Goal: Task Accomplishment & Management: Use online tool/utility

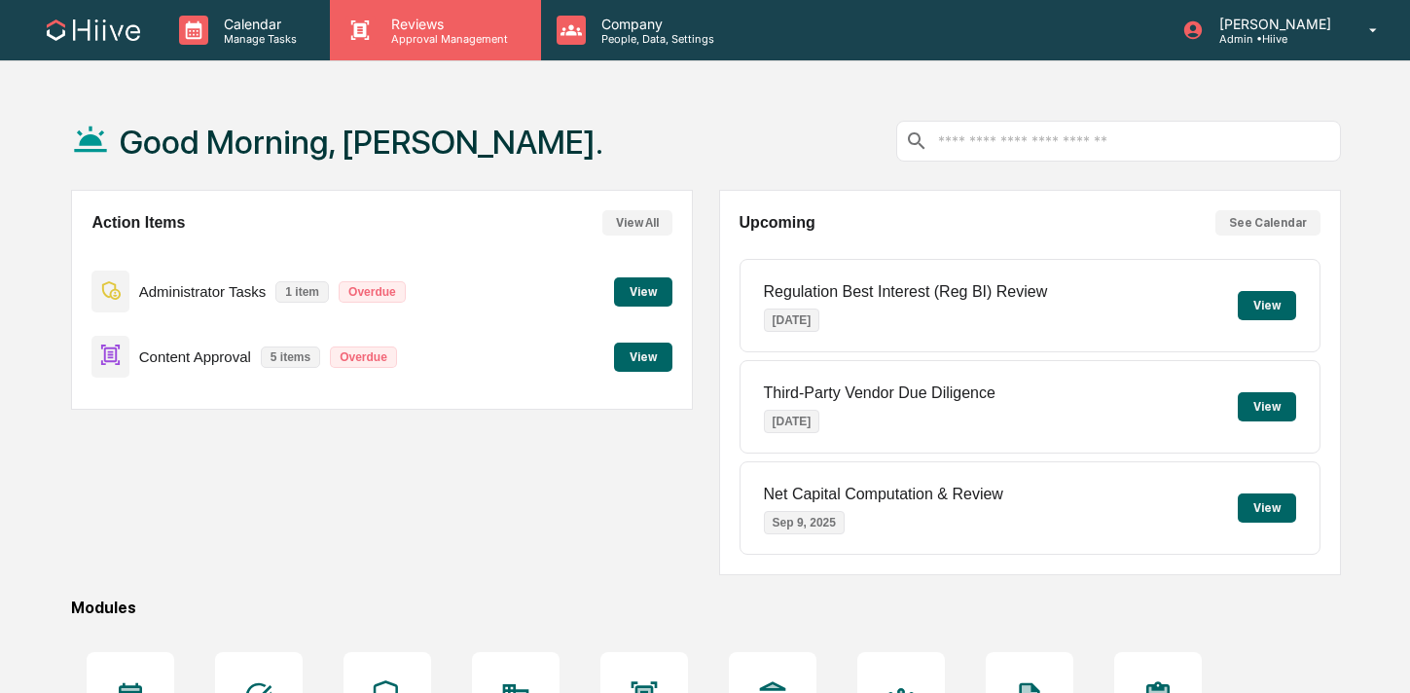
click at [504, 36] on p "Approval Management" at bounding box center [447, 39] width 142 height 14
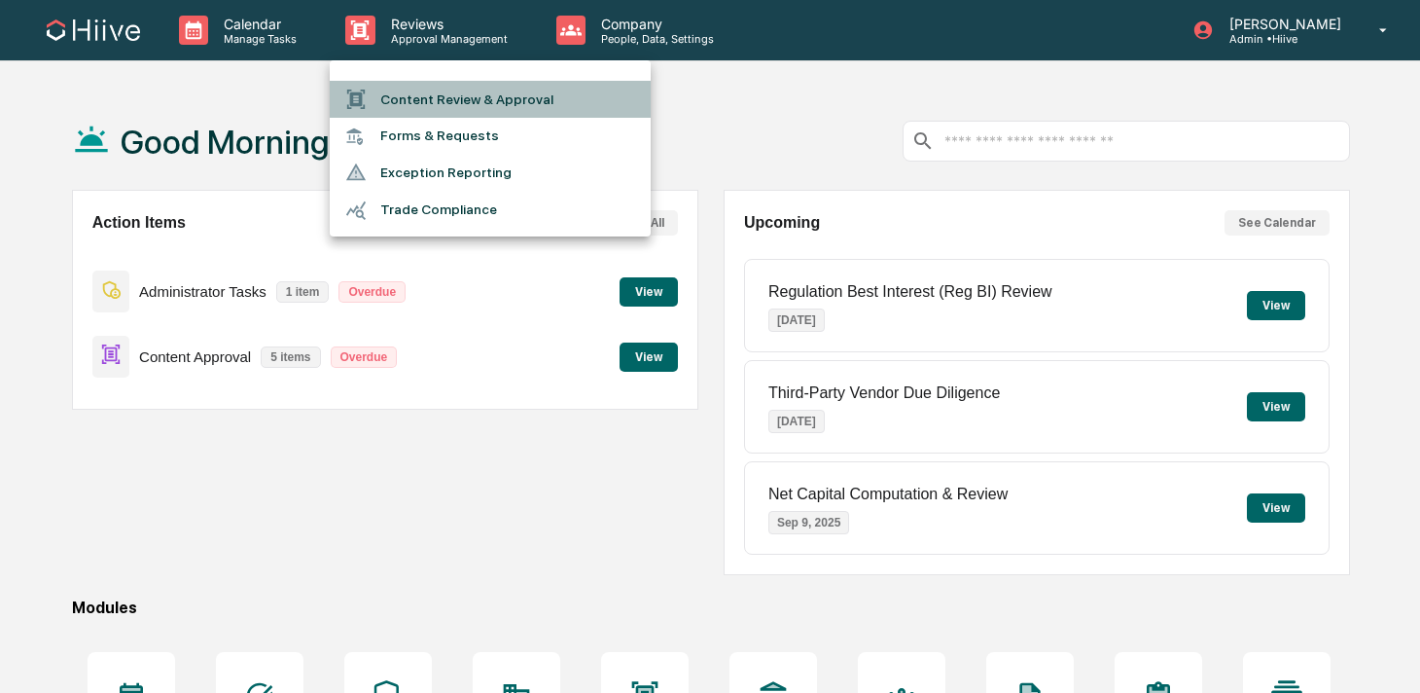
click at [514, 101] on li "Content Review & Approval" at bounding box center [490, 99] width 321 height 37
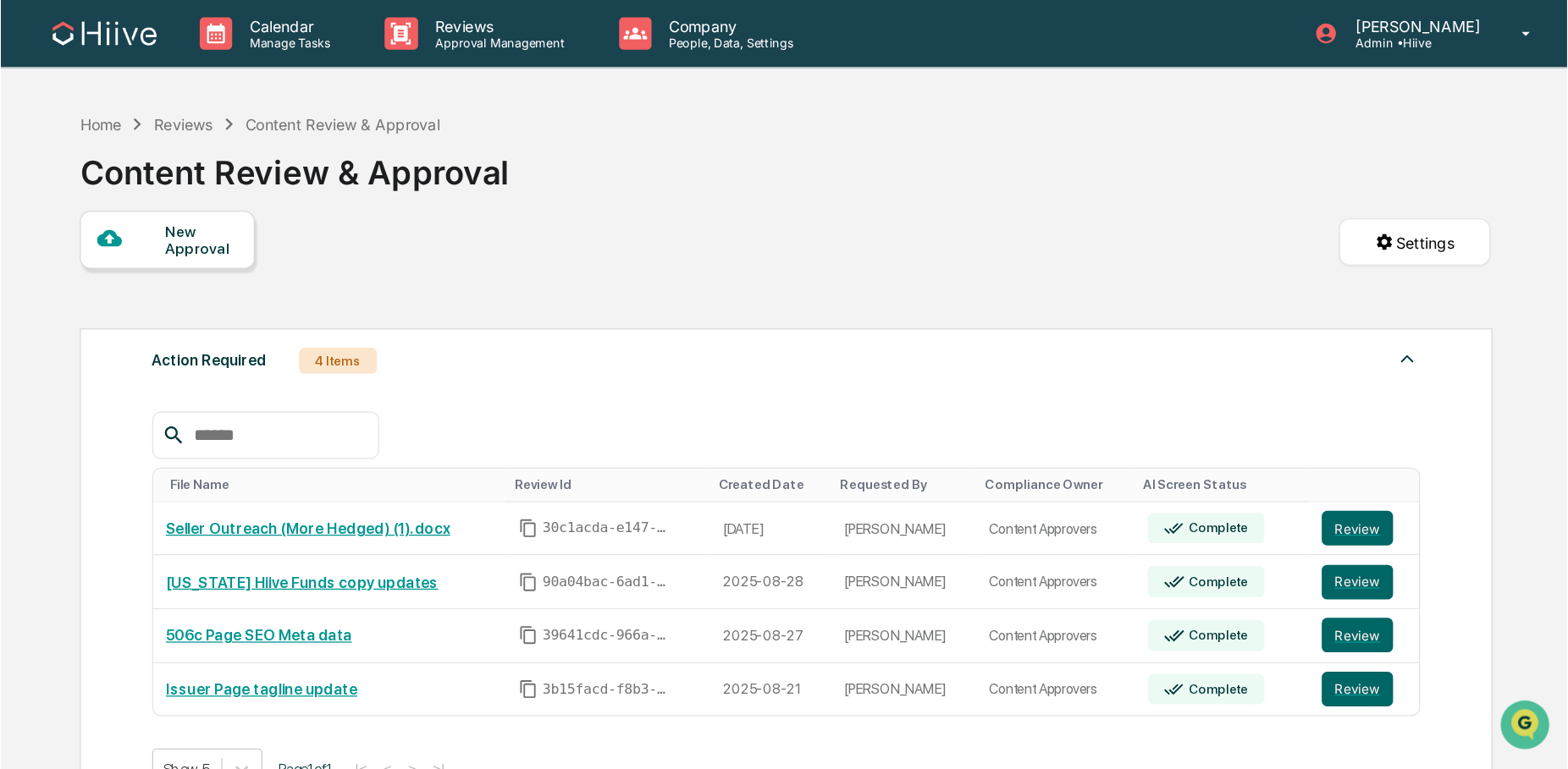
scroll to position [23, 0]
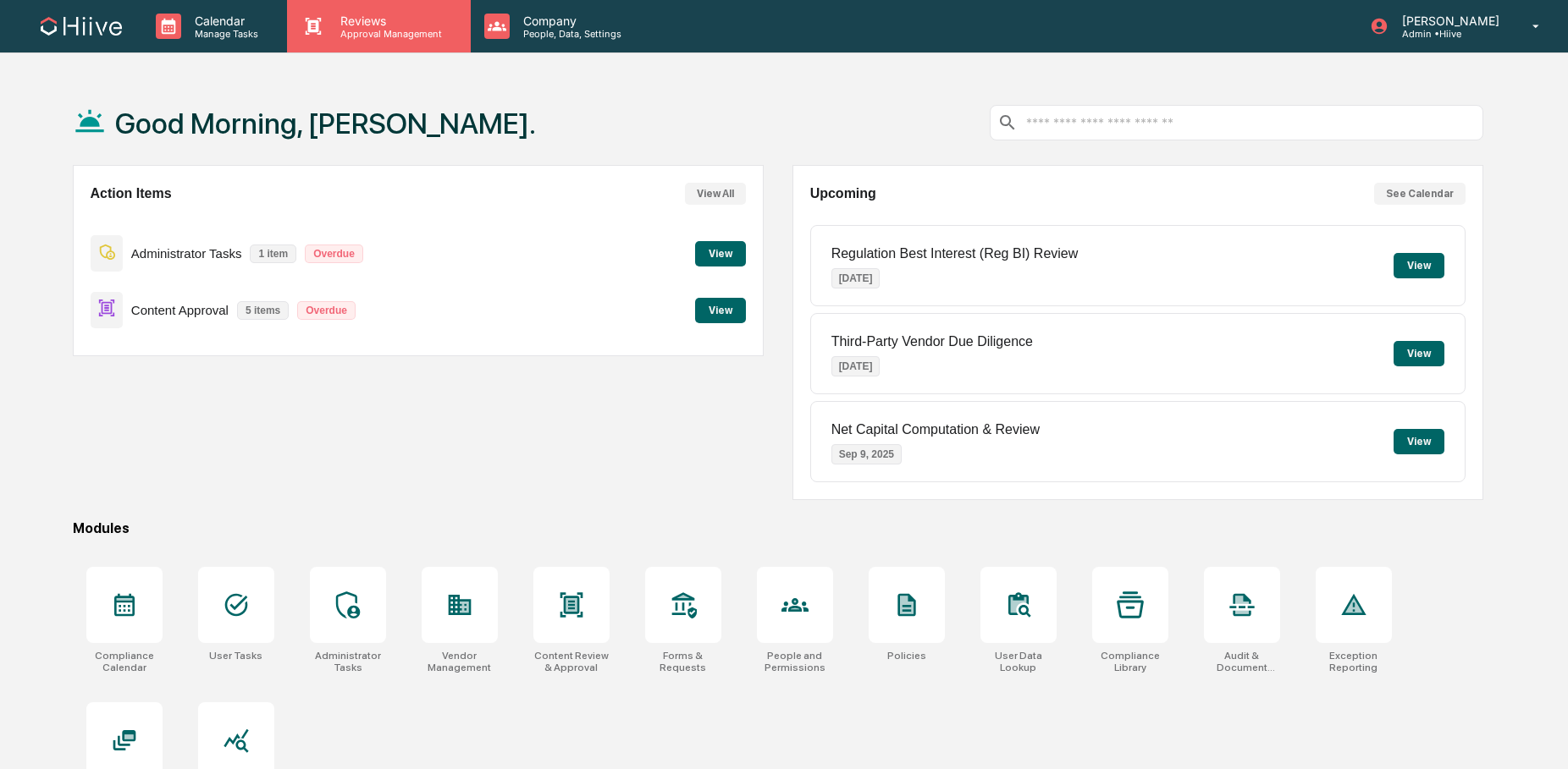
click at [432, 38] on p "Approval Management" at bounding box center [389, 34] width 124 height 12
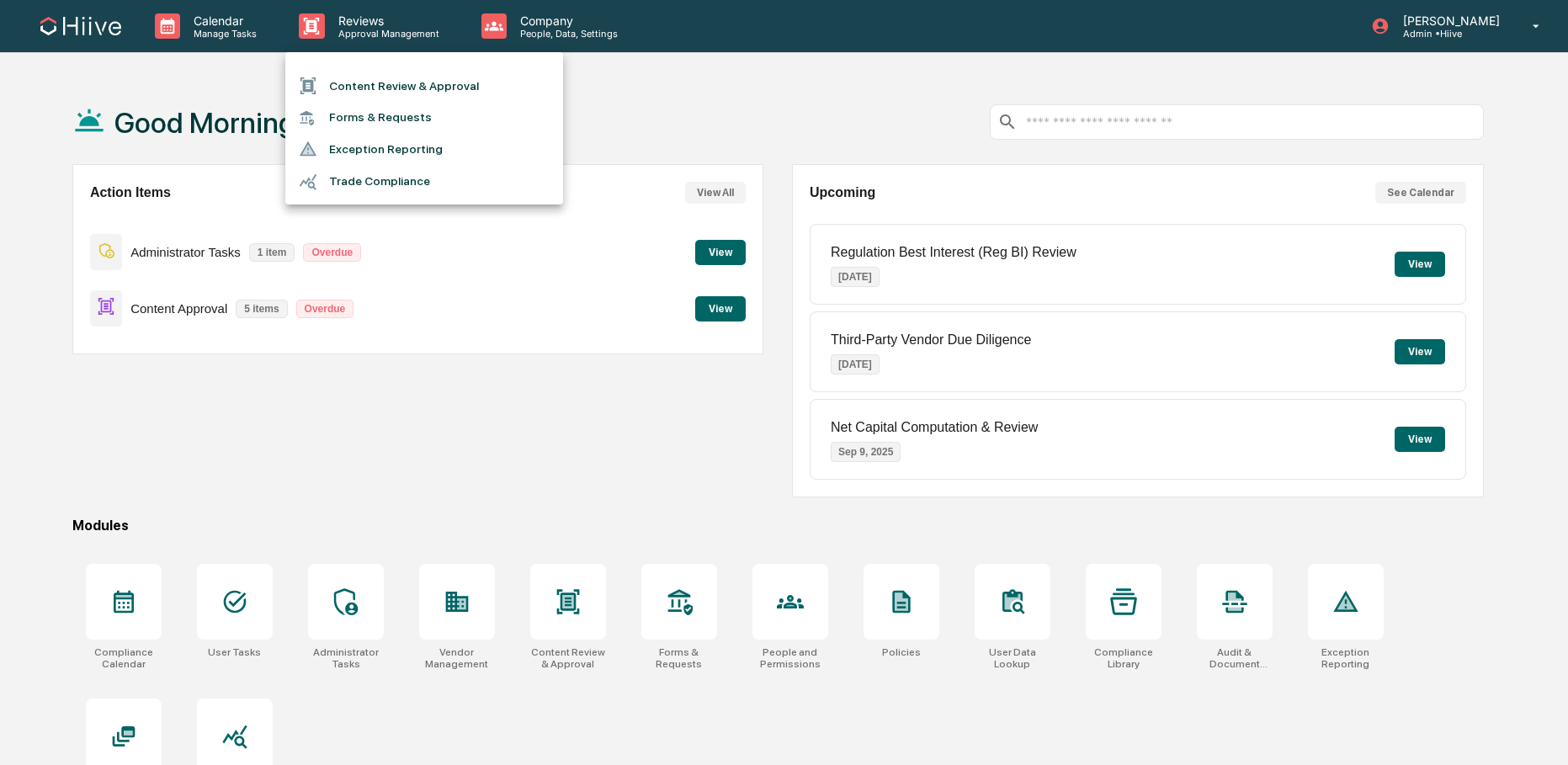
click at [426, 82] on li "Content Review & Approval" at bounding box center [424, 86] width 278 height 32
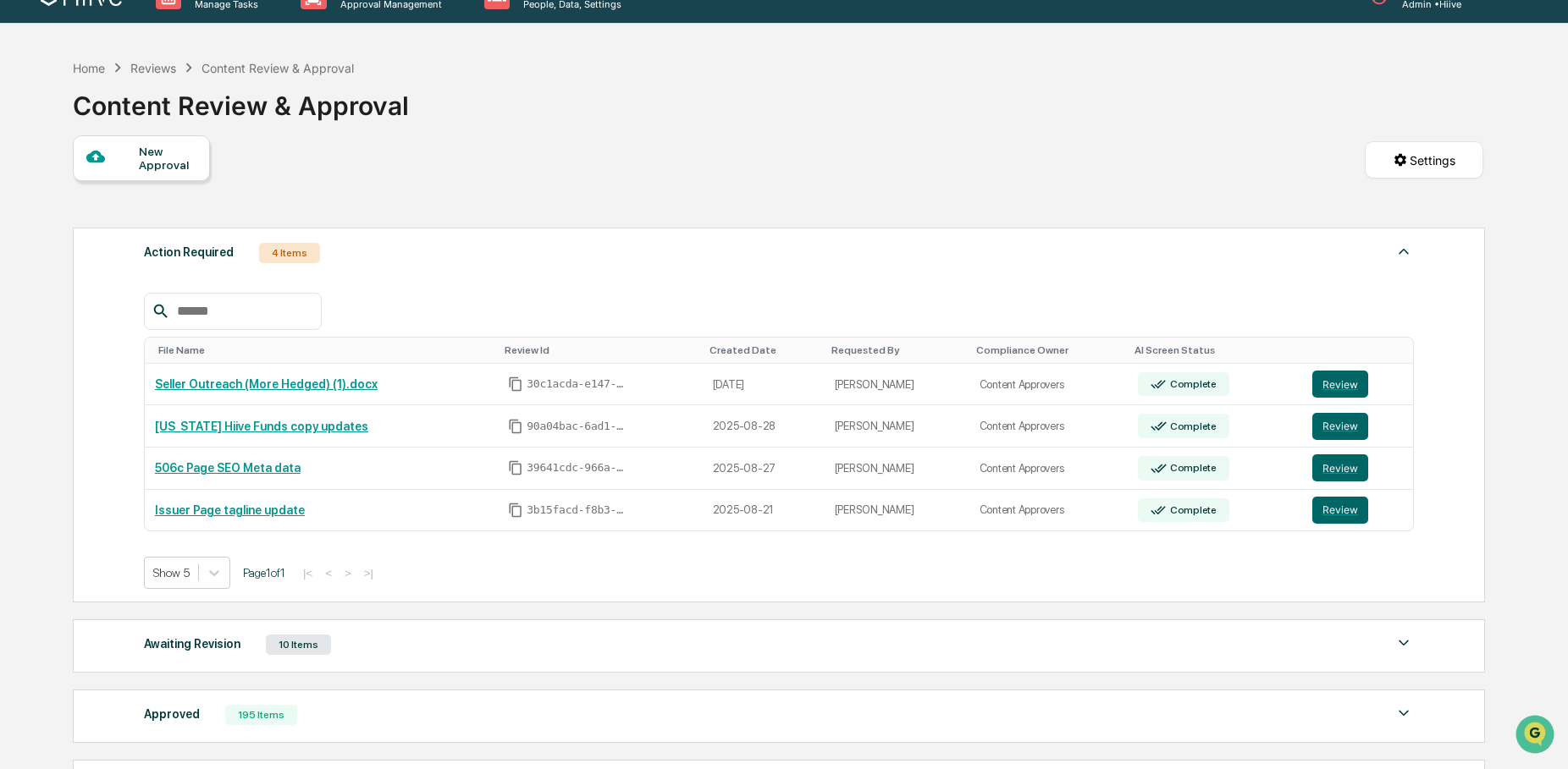
scroll to position [33, 0]
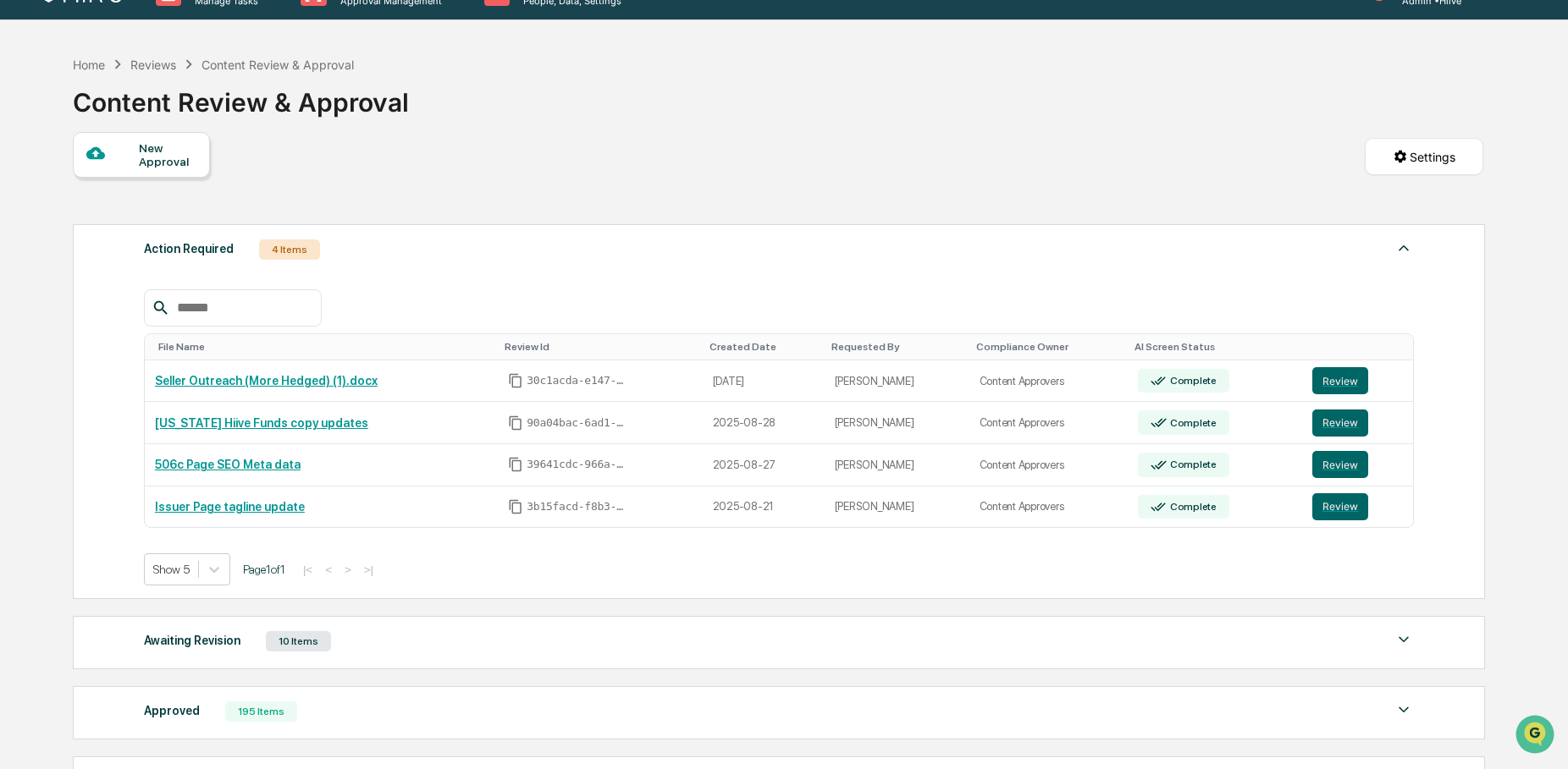
click at [419, 659] on div "Awaiting Revision 10 Items File Name Review Id Created Date Requested By Compli…" at bounding box center [780, 642] width 1413 height 53
click at [425, 653] on div "Awaiting Revision 10 Items" at bounding box center [778, 641] width 1270 height 23
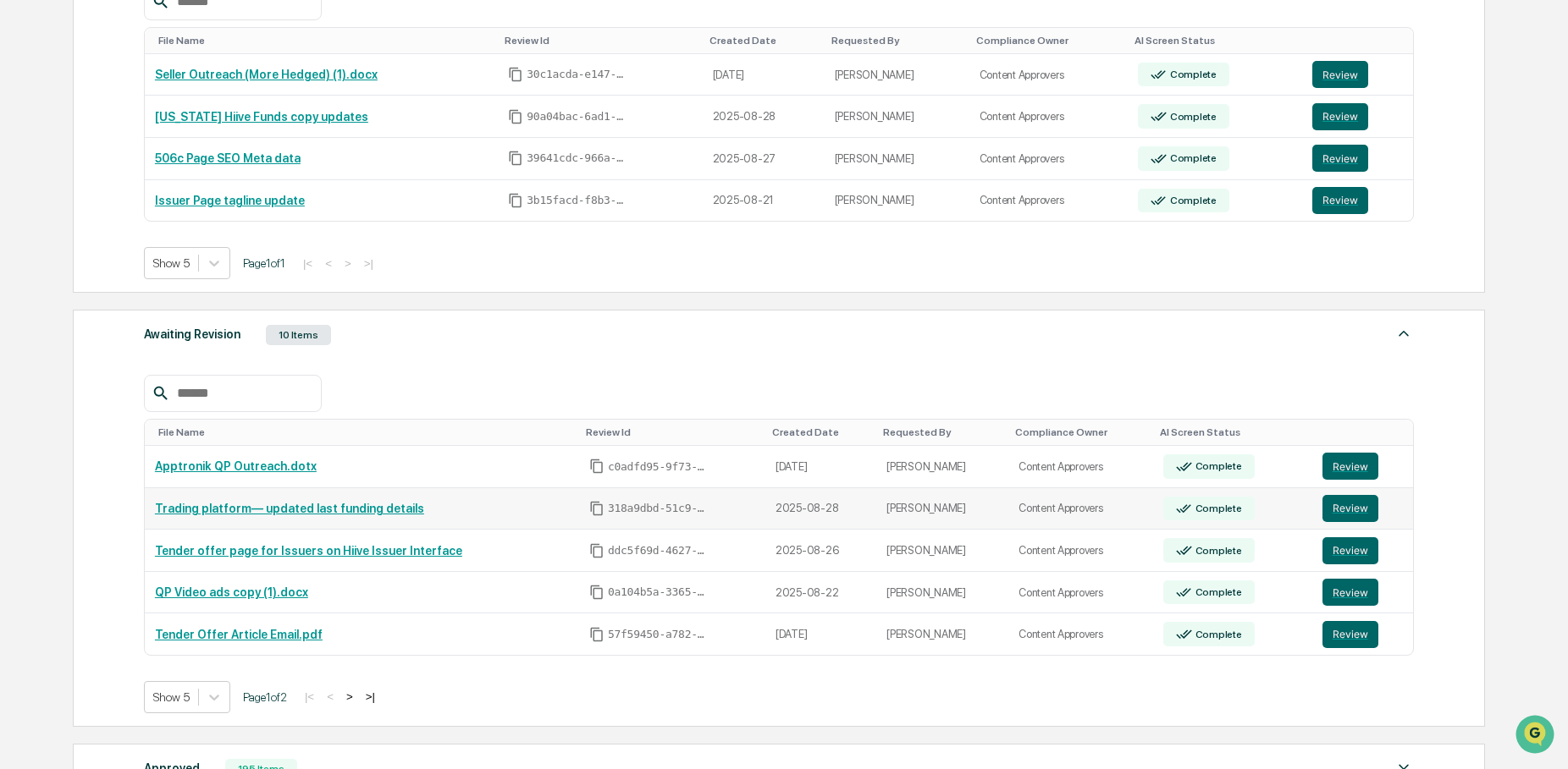
scroll to position [344, 0]
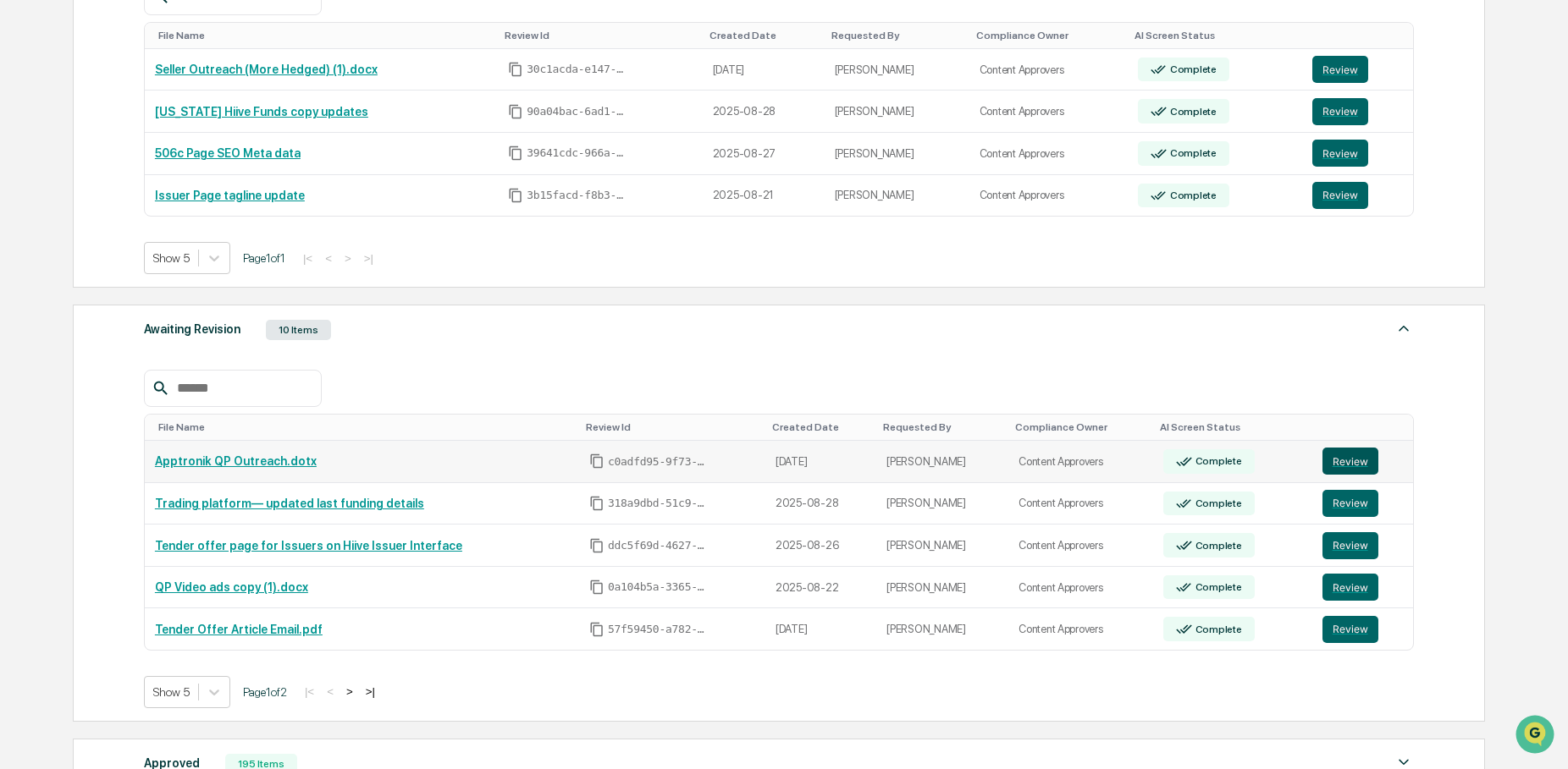
click at [1330, 461] on button "Review" at bounding box center [1350, 461] width 56 height 27
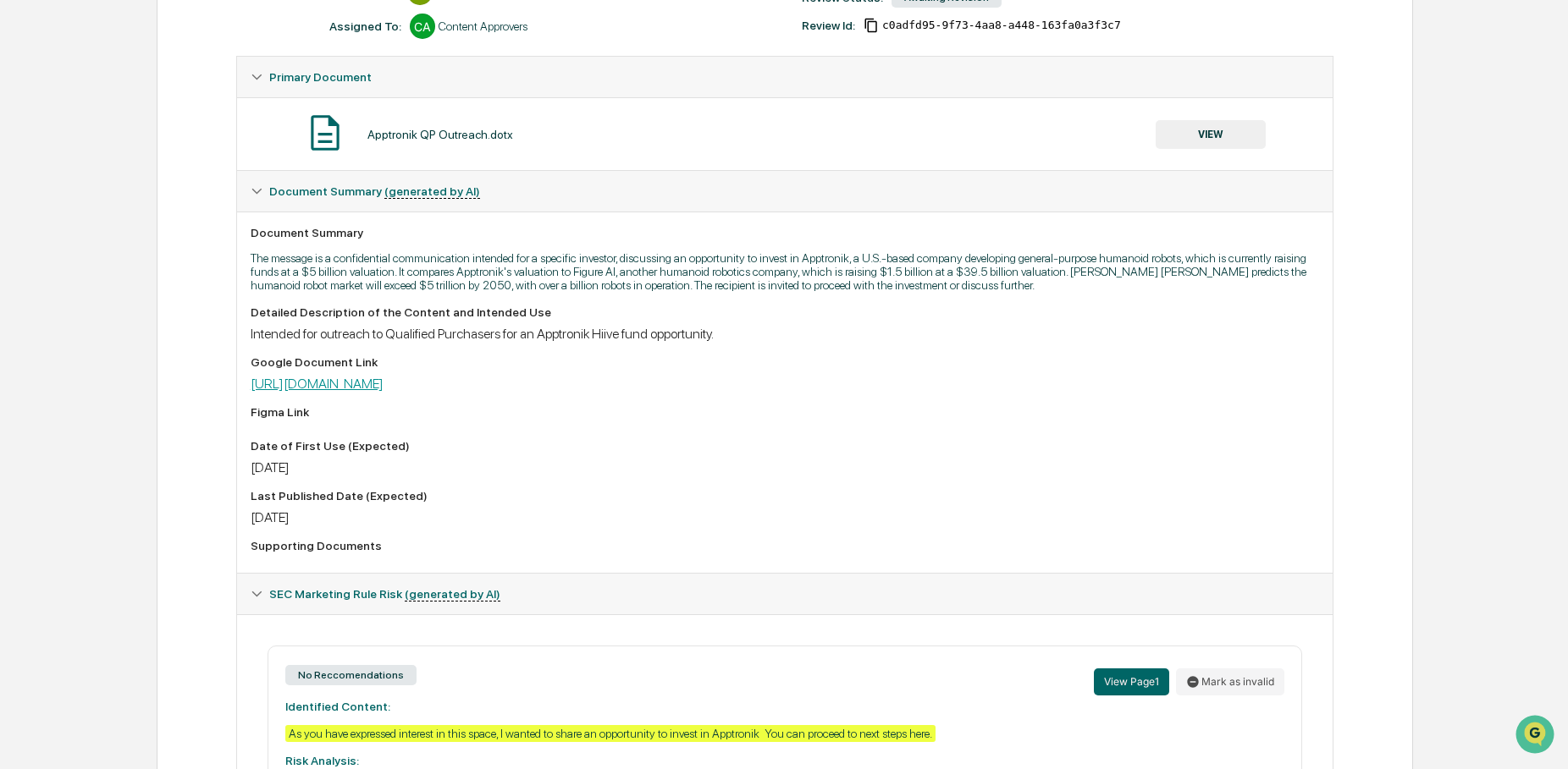
click at [384, 390] on link "[URL][DOMAIN_NAME]" at bounding box center [317, 384] width 133 height 16
